Goal: Task Accomplishment & Management: Use online tool/utility

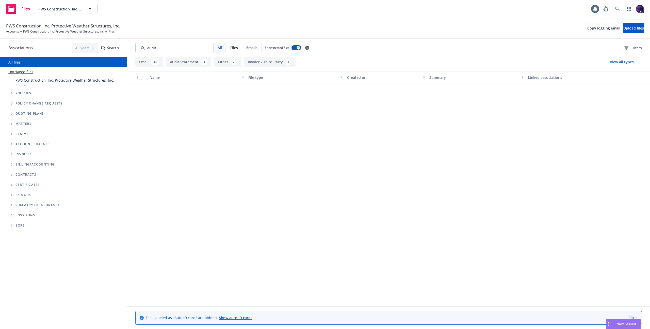
scroll to position [582, 0]
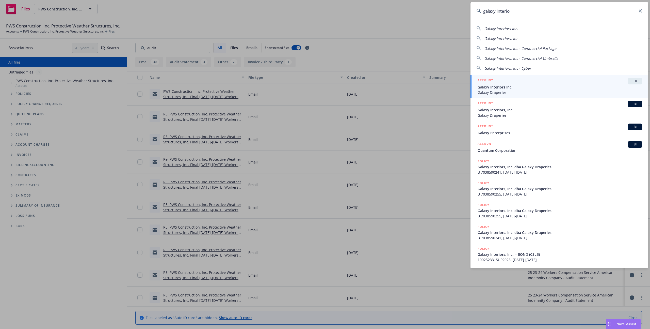
type input "galaxy interior"
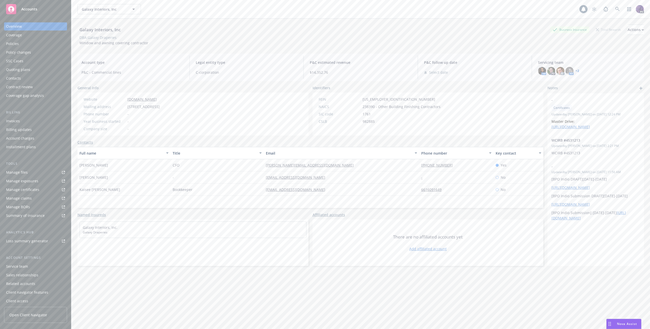
click at [22, 45] on div "Policies" at bounding box center [35, 44] width 59 height 8
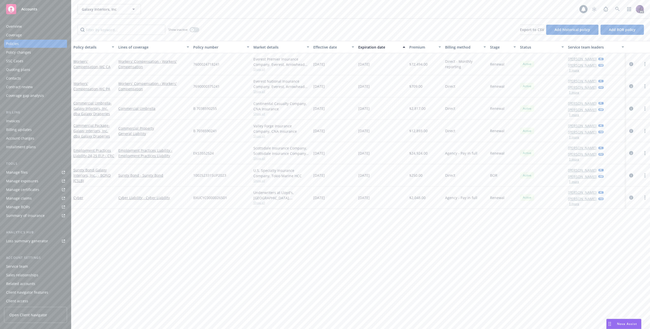
click at [53, 73] on div "Quoting plans" at bounding box center [35, 70] width 59 height 8
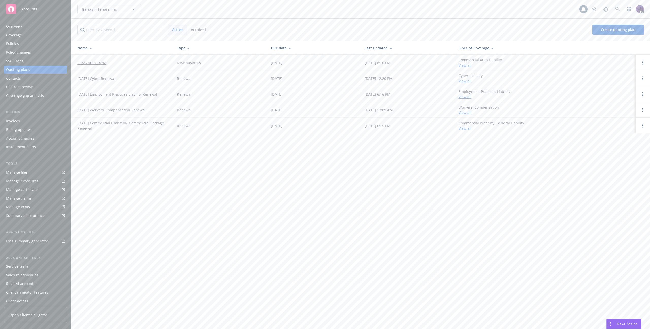
click at [106, 111] on link "[DATE] Workers' Compensation Renewal" at bounding box center [111, 109] width 68 height 5
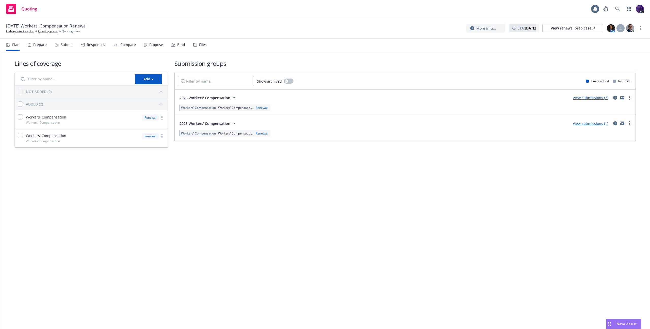
click at [66, 43] on div "Submit" at bounding box center [67, 45] width 12 height 4
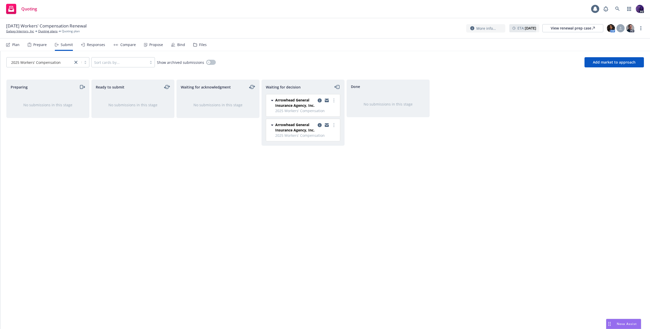
click at [97, 46] on div "Responses" at bounding box center [96, 45] width 18 height 4
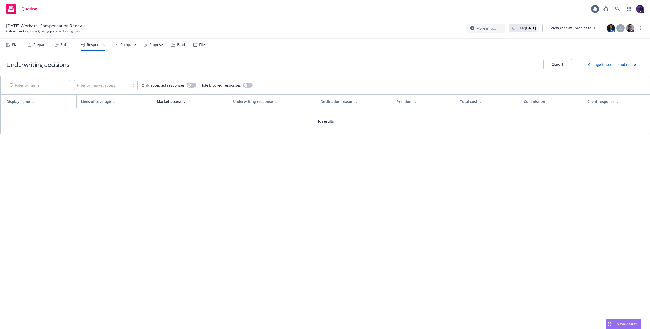
click at [141, 48] on div "Plan Prepare Submit Responses Compare Propose Bind Files" at bounding box center [106, 45] width 201 height 12
click at [61, 44] on div "Submit" at bounding box center [67, 45] width 12 height 4
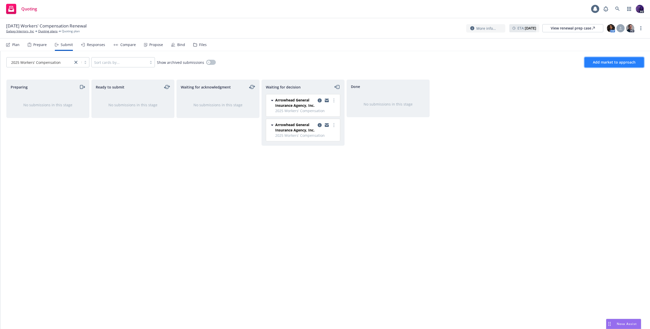
click at [622, 64] on span "Add market to approach" at bounding box center [614, 62] width 43 height 5
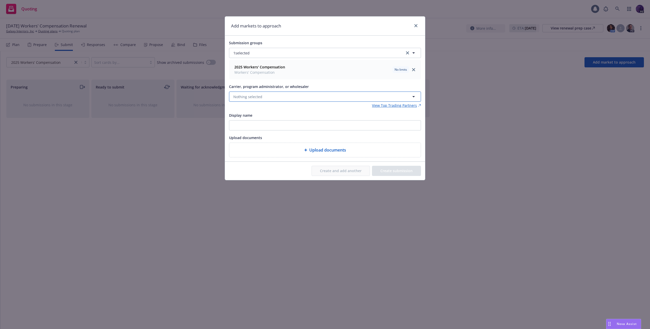
drag, startPoint x: 285, startPoint y: 91, endPoint x: 287, endPoint y: 97, distance: 6.1
click at [285, 92] on button "Nothing selected" at bounding box center [325, 96] width 192 height 10
type input "omaha"
click at [296, 130] on div "Omaha National Casualty Company Appointed carrier" at bounding box center [265, 126] width 65 height 13
drag, startPoint x: 384, startPoint y: 170, endPoint x: 324, endPoint y: 122, distance: 76.9
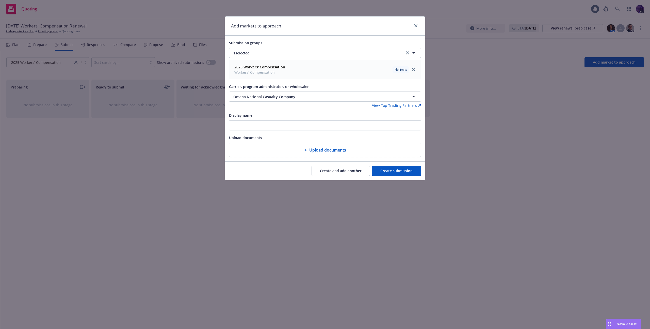
click at [324, 123] on form "Submission groups 1 selected 2025 Workers' Compensation Workers' Compensation N…" at bounding box center [325, 108] width 200 height 144
click at [323, 122] on input "Display name" at bounding box center [325, 125] width 192 height 10
paste input "declined due to coverage needed in the state of [US_STATE] which is not a state…"
type input "Omaha - declined due to coverage needed in the state of [US_STATE] which is not…"
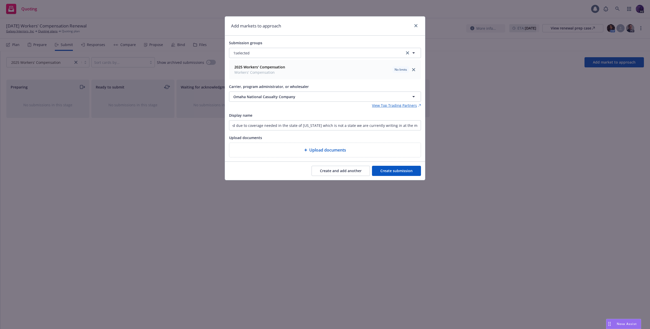
scroll to position [0, 0]
click at [397, 172] on button "Create submission" at bounding box center [396, 171] width 49 height 10
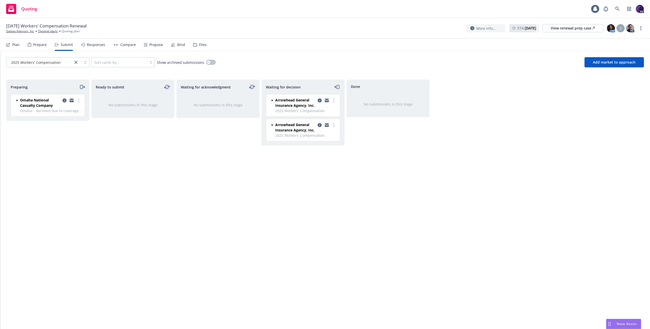
drag, startPoint x: 80, startPoint y: 100, endPoint x: 79, endPoint y: 103, distance: 3.2
click at [80, 100] on link "more" at bounding box center [79, 100] width 6 height 6
click at [66, 149] on span "Add declined decision" at bounding box center [56, 151] width 50 height 5
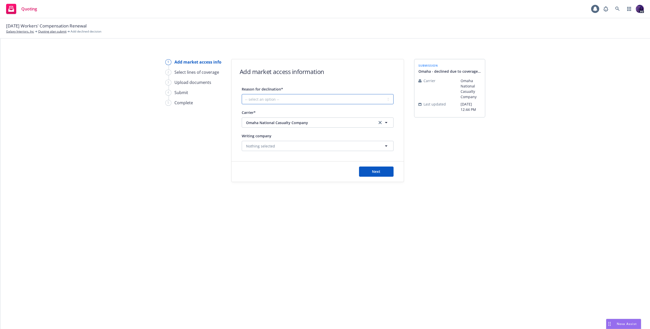
click at [260, 94] on select "-- select an option -- Cannot compete with other markets Carrier non-renewed Ca…" at bounding box center [318, 99] width 152 height 10
select select "DOES_NOT_FIT_UNDERWRITER_APPETITE"
click at [303, 101] on select "-- select an option -- Cannot compete with other markets Carrier non-renewed Ca…" at bounding box center [318, 99] width 152 height 10
click at [371, 175] on button "Next" at bounding box center [376, 171] width 35 height 10
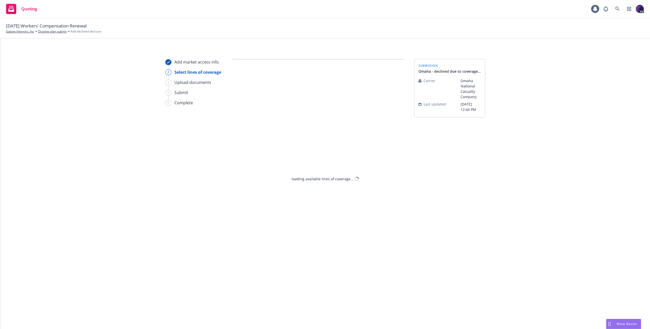
select select "DOES_NOT_FIT_UNDERWRITER_APPETITE"
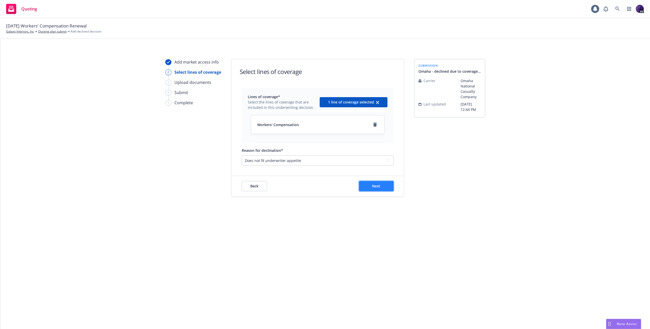
click at [363, 183] on button "Next" at bounding box center [376, 186] width 35 height 10
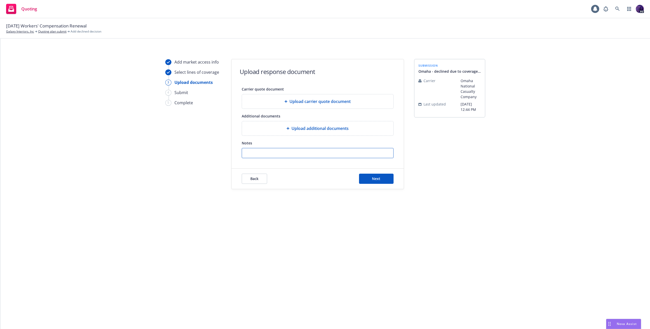
click at [284, 155] on input "Notes" at bounding box center [317, 153] width 151 height 10
click at [266, 158] on input "Notes" at bounding box center [317, 153] width 151 height 10
paste input "declined due to coverage needed in the state of [US_STATE] which is not a state…"
type input "declined due to coverage needed in the state of [US_STATE] which is not a state…"
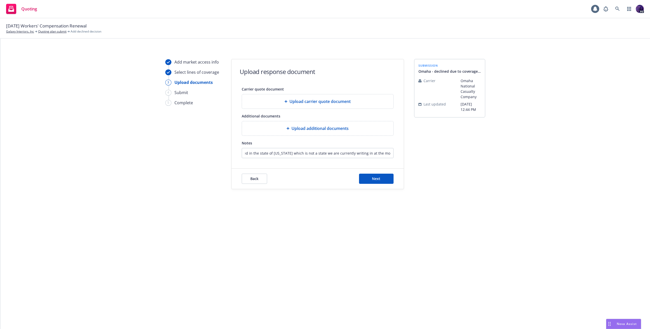
scroll to position [0, 0]
click at [385, 185] on div "Back Next" at bounding box center [318, 178] width 172 height 20
click at [382, 181] on button "Next" at bounding box center [376, 179] width 35 height 10
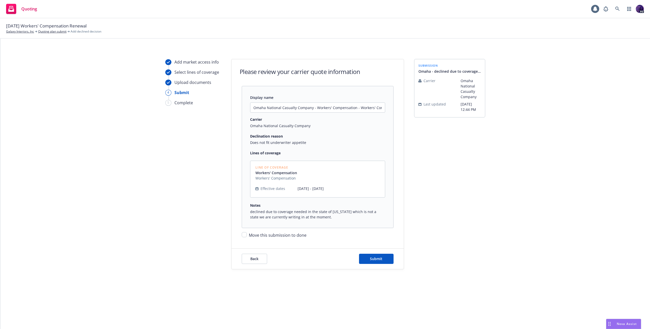
drag, startPoint x: 267, startPoint y: 236, endPoint x: 284, endPoint y: 237, distance: 16.3
click at [267, 236] on span "Move this submission to done" at bounding box center [278, 235] width 58 height 6
click at [247, 236] on input "Move this submission to done" at bounding box center [244, 234] width 5 height 5
checkbox input "true"
click at [377, 261] on button "Submit" at bounding box center [376, 259] width 35 height 10
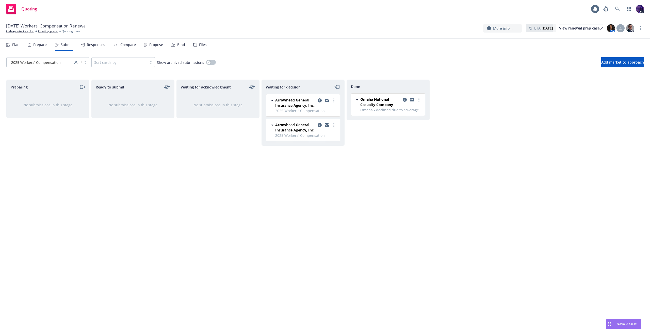
click at [96, 46] on div "Responses" at bounding box center [96, 45] width 18 height 4
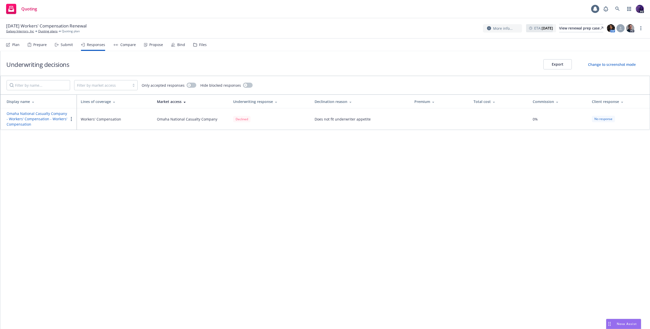
click at [211, 9] on div "Quoting 1 PD" at bounding box center [325, 9] width 650 height 18
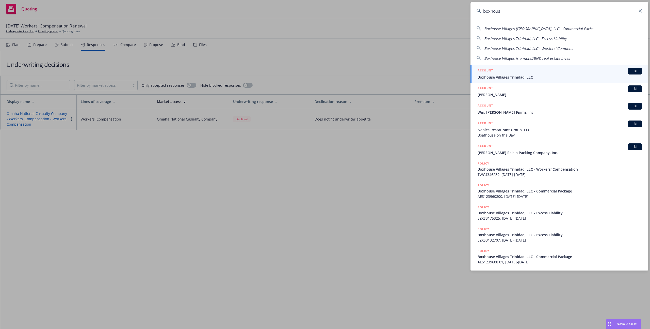
type input "boxhous"
click at [497, 73] on div "ACCOUNT BI" at bounding box center [560, 71] width 165 height 7
